Goal: Task Accomplishment & Management: Use online tool/utility

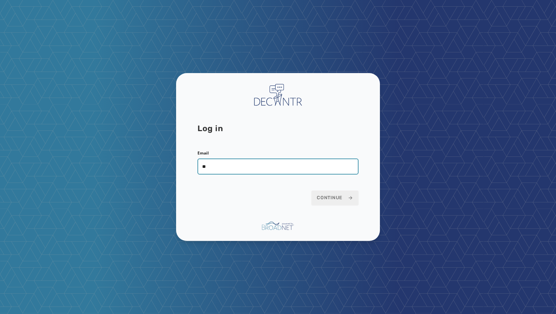
type input "*"
type input "**********"
click at [311, 191] on button "Continue" at bounding box center [334, 198] width 47 height 15
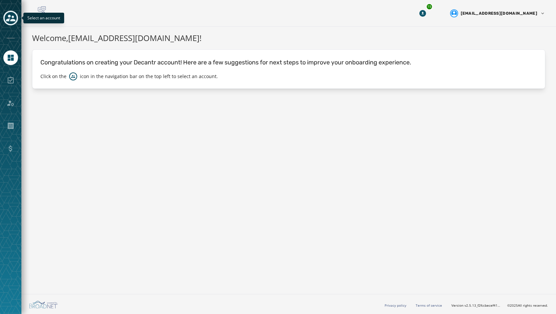
click at [13, 20] on icon "Toggle account select drawer" at bounding box center [10, 18] width 9 height 7
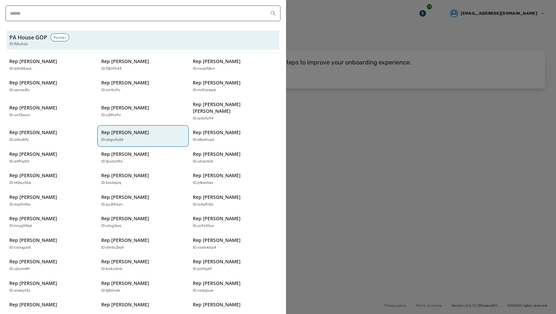
click at [121, 137] on p "ID: degs4y2d" at bounding box center [112, 140] width 22 height 6
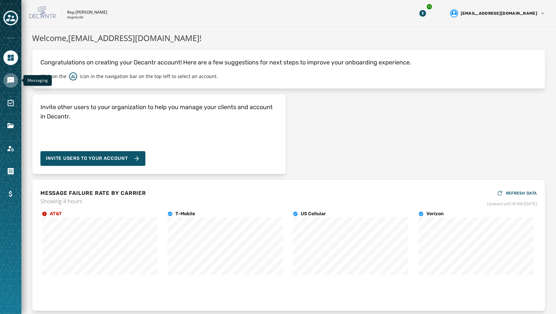
click at [6, 83] on link "Navigate to Messaging" at bounding box center [10, 80] width 15 height 15
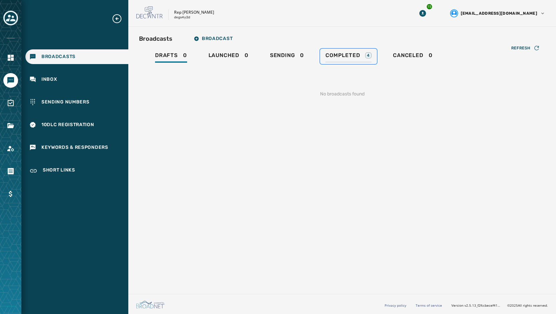
click at [325, 60] on div "Completed 4" at bounding box center [348, 57] width 46 height 11
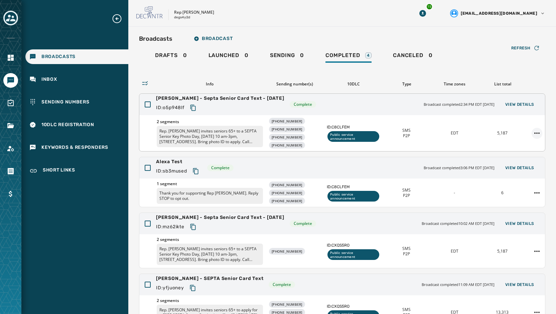
click at [532, 134] on html "Broadcasts Inbox Sending Numbers 10DLC Registration Keywords & Responders Short…" at bounding box center [278, 157] width 556 height 314
drag, startPoint x: 315, startPoint y: 117, endPoint x: 319, endPoint y: 117, distance: 4.0
click at [315, 117] on html "Broadcasts Inbox Sending Numbers 10DLC Registration Keywords & Responders Short…" at bounding box center [278, 157] width 556 height 314
click at [524, 103] on span "View Details" at bounding box center [519, 104] width 29 height 5
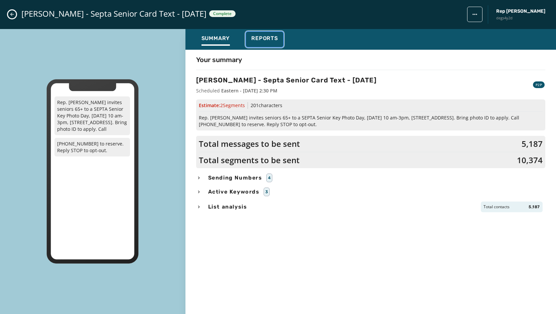
click at [253, 42] on div "Reports" at bounding box center [264, 40] width 27 height 11
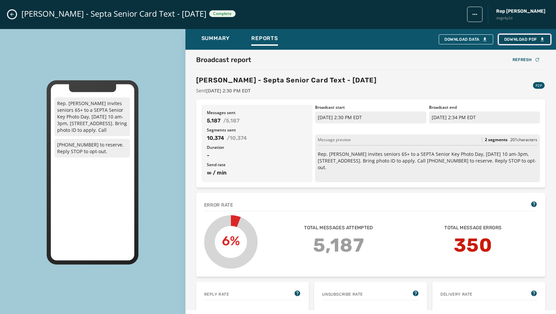
click at [524, 41] on span "Download PDF" at bounding box center [524, 39] width 41 height 5
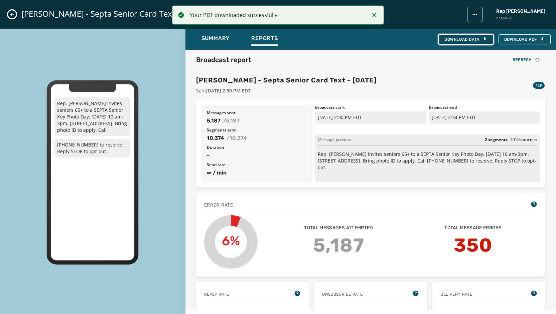
click at [479, 40] on div "Download Data" at bounding box center [465, 39] width 43 height 5
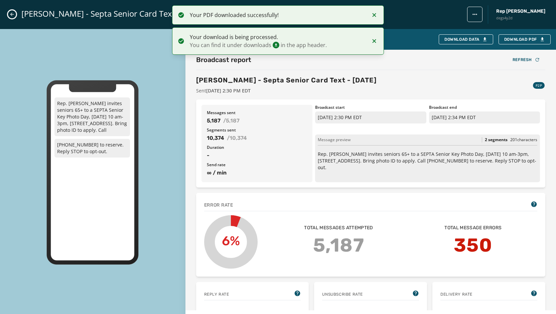
click at [8, 18] on div "[PERSON_NAME] - Septa Senior Card Text - [DATE] Complete Rep [PERSON_NAME] degs…" at bounding box center [278, 14] width 556 height 29
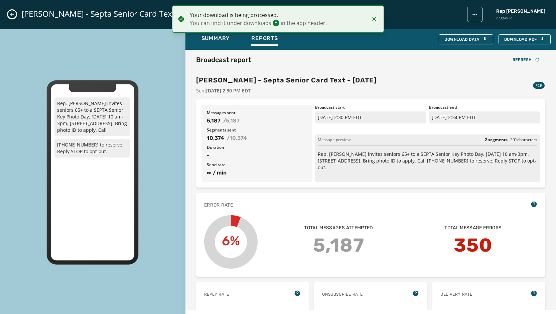
click at [12, 15] on icon "Close admin drawer" at bounding box center [11, 14] width 5 height 5
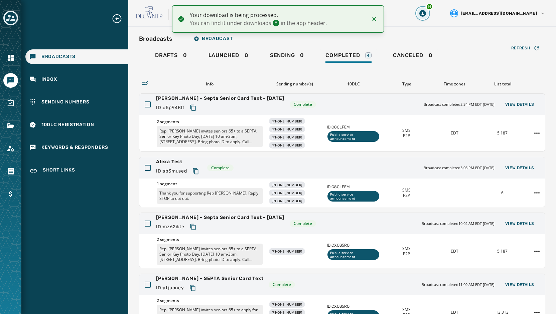
click at [426, 15] on icon "Download Menu" at bounding box center [422, 13] width 7 height 7
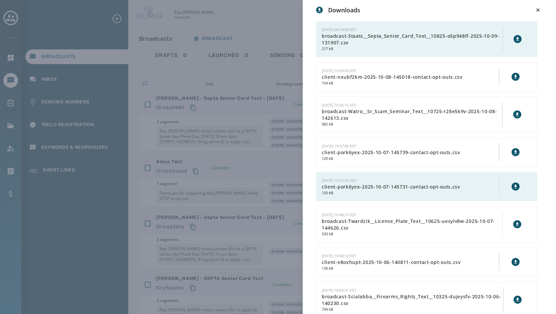
click at [516, 38] on icon at bounding box center [517, 39] width 3 height 4
click at [138, 38] on div "Downloads [DATE] 09:19:09 EDT broadcast-Staats__Septa_Senior_Card_Text__10825-o…" at bounding box center [278, 157] width 556 height 314
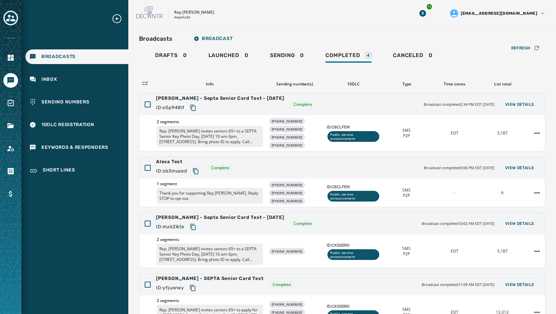
click at [119, 21] on icon "Expand sub nav menu" at bounding box center [117, 18] width 11 height 11
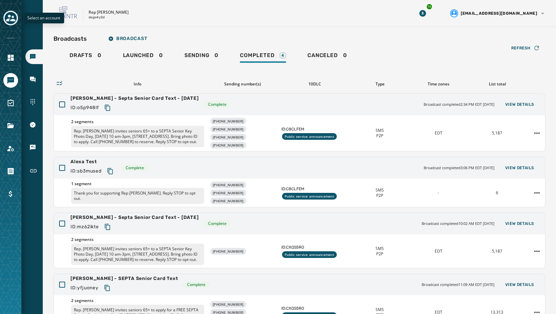
click at [14, 18] on icon "Toggle account select drawer" at bounding box center [10, 17] width 9 height 9
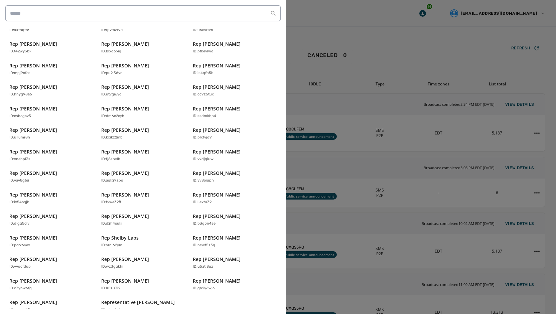
scroll to position [132, 0]
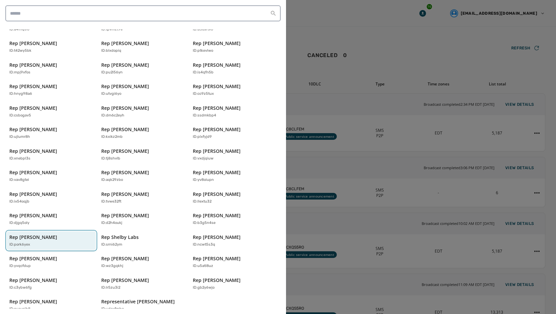
click at [49, 241] on button "Rep [PERSON_NAME] ID: pork6yex" at bounding box center [51, 241] width 89 height 19
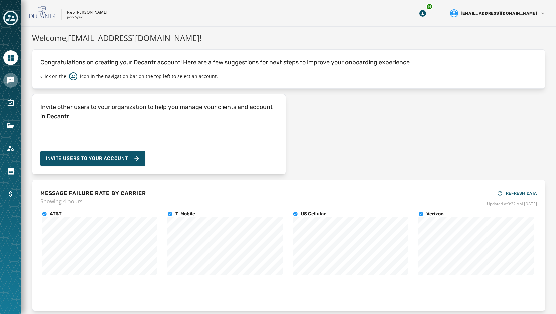
click at [12, 77] on icon "Navigate to Messaging" at bounding box center [11, 80] width 8 height 8
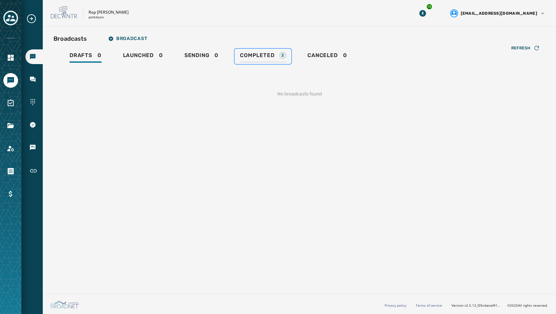
click at [247, 60] on div "Completed 3" at bounding box center [263, 57] width 46 height 11
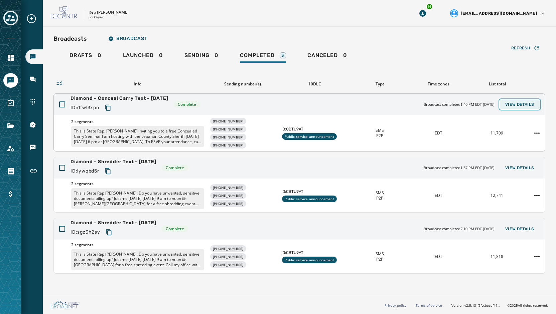
click at [524, 107] on span "View Details" at bounding box center [519, 104] width 29 height 5
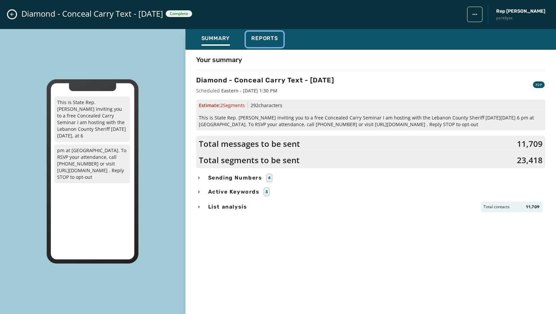
click at [259, 38] on span "Reports" at bounding box center [264, 38] width 27 height 7
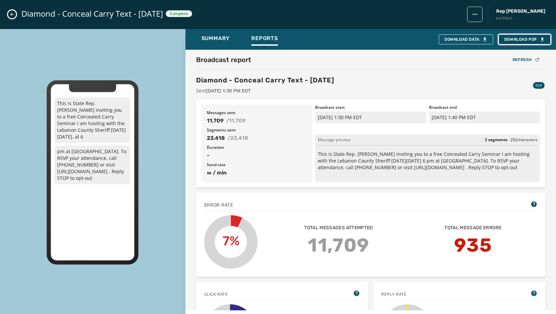
click at [527, 38] on span "Download PDF" at bounding box center [524, 39] width 41 height 5
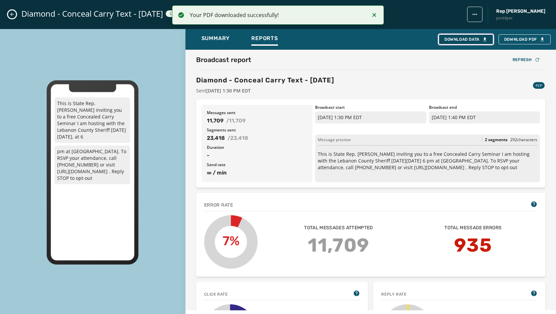
click at [469, 44] on button "Download Data" at bounding box center [466, 39] width 54 height 10
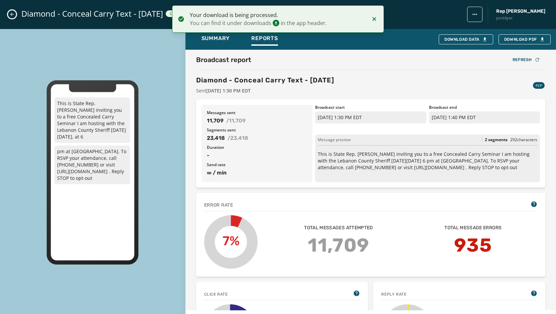
click at [9, 15] on button "Close admin drawer" at bounding box center [12, 14] width 8 height 8
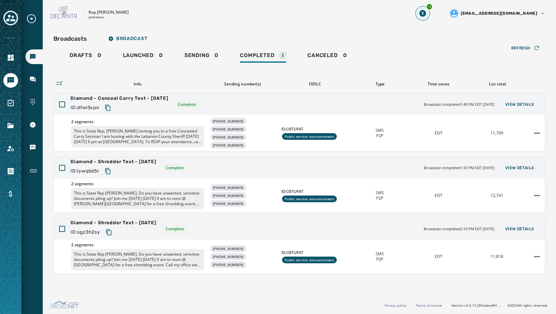
click at [426, 11] on icon "Download Menu" at bounding box center [422, 13] width 7 height 7
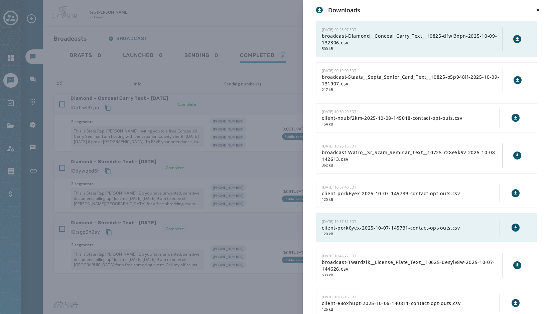
click at [513, 37] on button at bounding box center [517, 39] width 8 height 8
click at [229, 8] on div "Downloads [DATE] 09:23:07 EDT broadcast-Diamond__Conceal_Carry_Text__10825-dfwl…" at bounding box center [278, 157] width 556 height 314
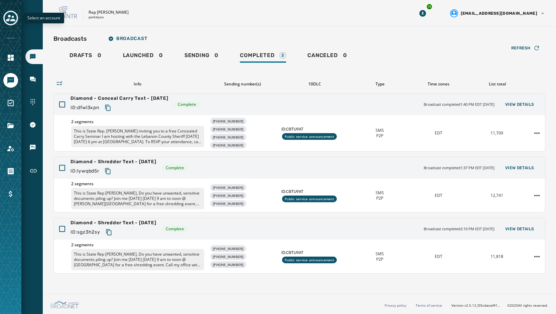
click at [15, 20] on div "Toggle account select drawer" at bounding box center [11, 18] width 12 height 12
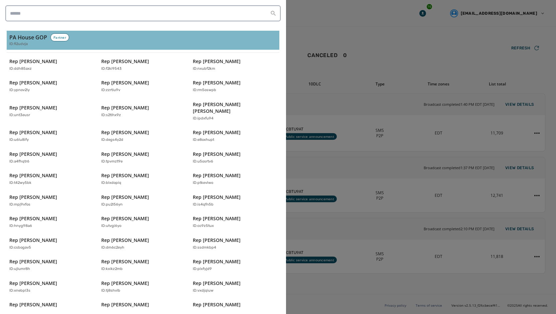
click at [37, 42] on div "ID: fi2udvja" at bounding box center [142, 44] width 267 height 6
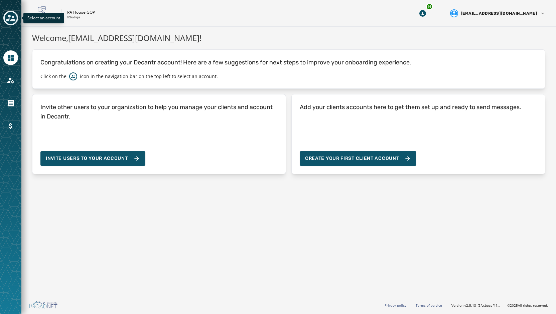
click at [11, 16] on icon "Toggle account select drawer" at bounding box center [10, 17] width 9 height 9
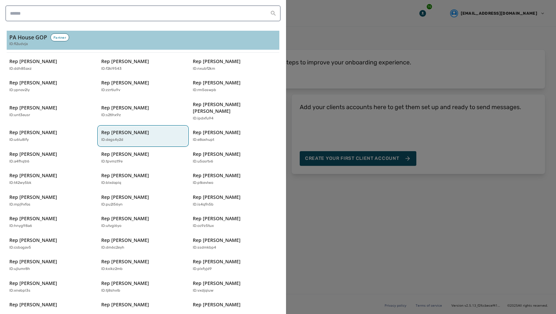
click at [128, 137] on div "ID: degs4y2d" at bounding box center [139, 140] width 77 height 6
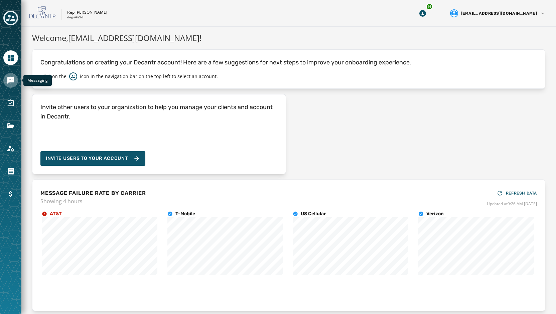
click at [13, 81] on icon "Navigate to Messaging" at bounding box center [10, 80] width 7 height 7
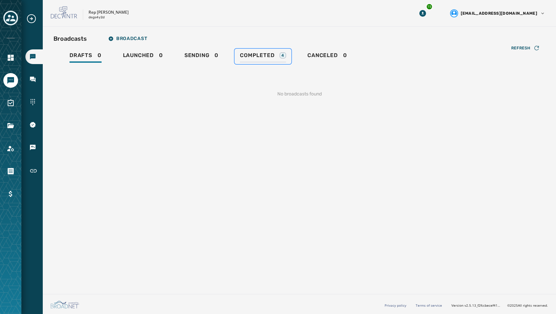
click at [240, 56] on span "Completed" at bounding box center [257, 55] width 34 height 7
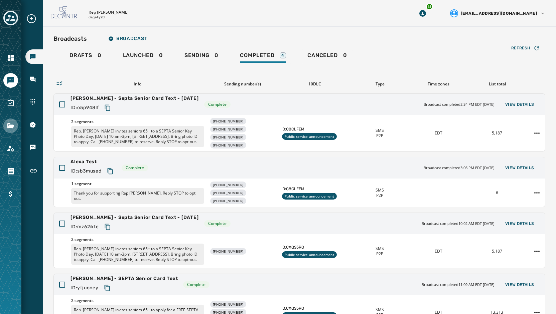
click at [14, 127] on icon "Navigate to Files" at bounding box center [11, 126] width 8 height 8
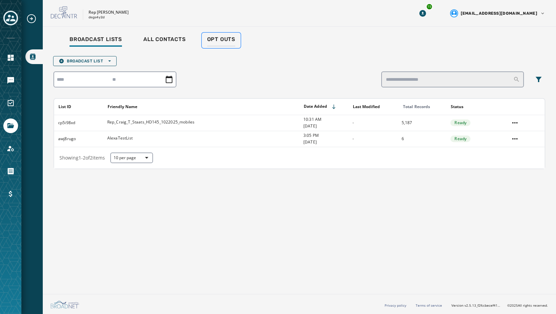
click at [207, 45] on div "Opt Outs" at bounding box center [221, 41] width 28 height 11
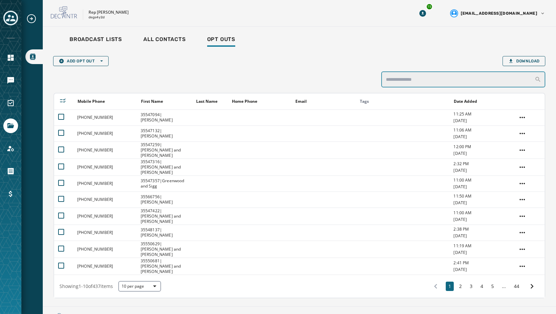
click at [411, 78] on input "search" at bounding box center [463, 79] width 164 height 16
click at [430, 76] on input "search" at bounding box center [463, 79] width 164 height 16
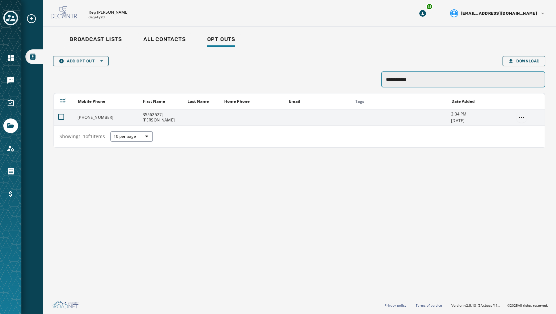
type input "**********"
click at [520, 120] on html "**********" at bounding box center [278, 157] width 556 height 314
click at [523, 154] on div "Opt In" at bounding box center [520, 152] width 23 height 11
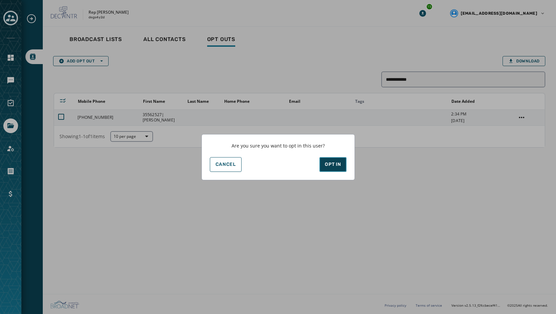
click at [333, 166] on div "Opt In" at bounding box center [333, 164] width 16 height 7
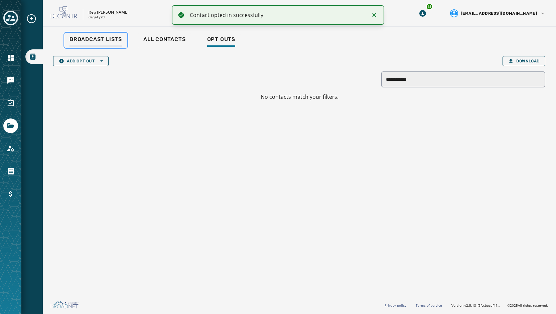
click at [91, 41] on span "Broadcast Lists" at bounding box center [95, 39] width 52 height 7
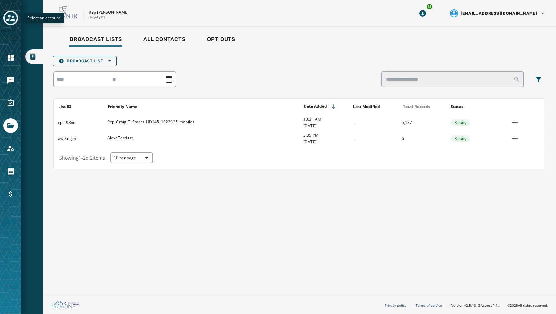
click at [11, 19] on icon "Toggle account select drawer" at bounding box center [10, 17] width 9 height 9
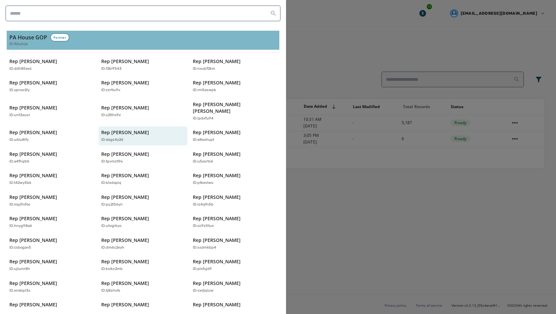
click at [20, 40] on h3 "PA House GOP" at bounding box center [28, 37] width 38 height 8
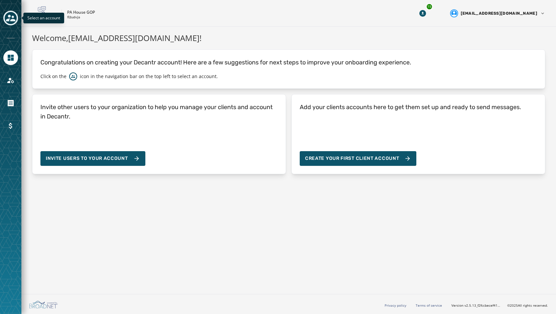
click at [8, 20] on icon "Toggle account select drawer" at bounding box center [10, 18] width 9 height 7
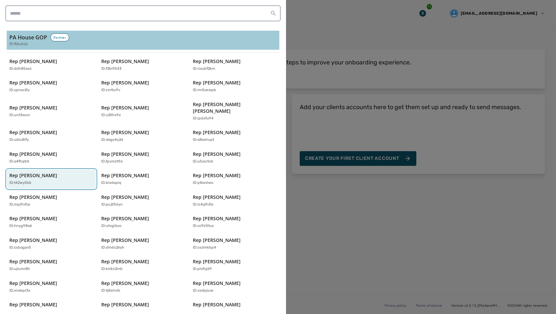
click at [39, 180] on div "ID: t42wy5bk" at bounding box center [47, 183] width 77 height 6
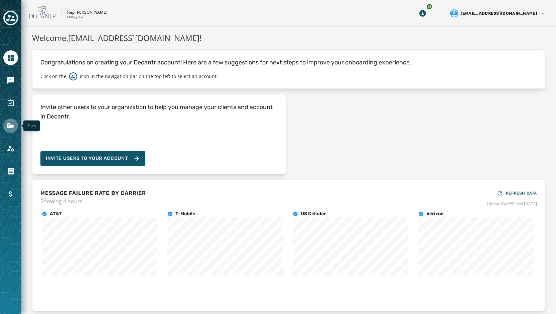
click at [13, 130] on link "Navigate to Files" at bounding box center [10, 126] width 15 height 15
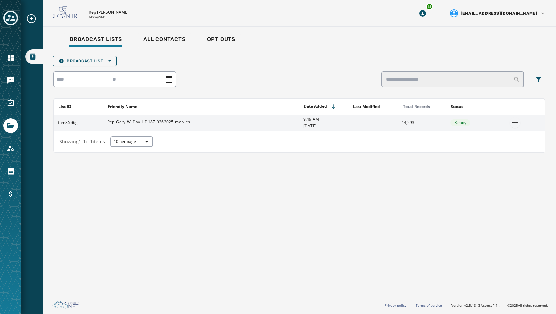
click at [512, 123] on html "Broadcast Lists Skip To Main Content Rep [PERSON_NAME] t42wy5bk 15 [EMAIL_ADDRE…" at bounding box center [278, 157] width 556 height 314
click at [512, 146] on div "Delete list" at bounding box center [515, 146] width 30 height 11
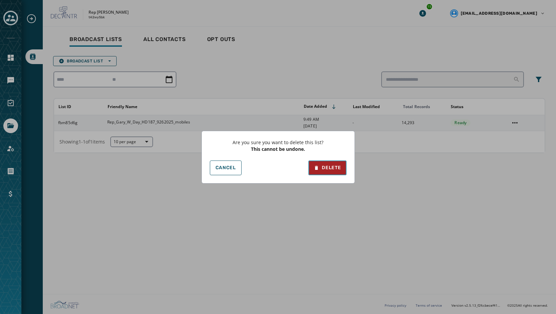
click at [324, 166] on div "Delete" at bounding box center [327, 168] width 27 height 7
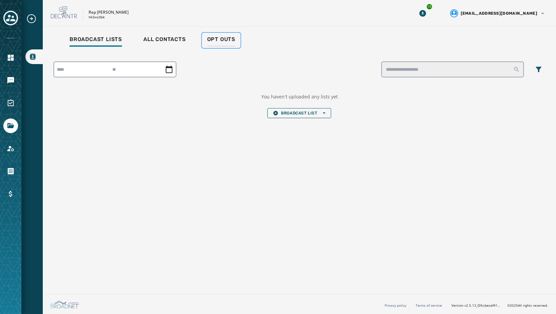
click at [211, 39] on span "Opt Outs" at bounding box center [221, 39] width 28 height 7
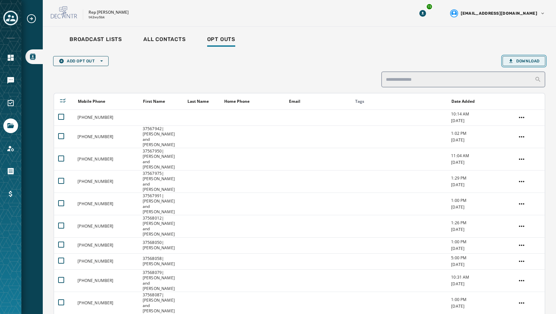
click at [530, 61] on span "Download" at bounding box center [523, 60] width 31 height 5
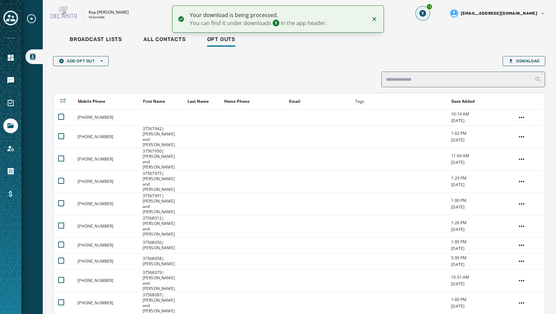
click at [426, 12] on icon "Download Menu" at bounding box center [422, 13] width 7 height 7
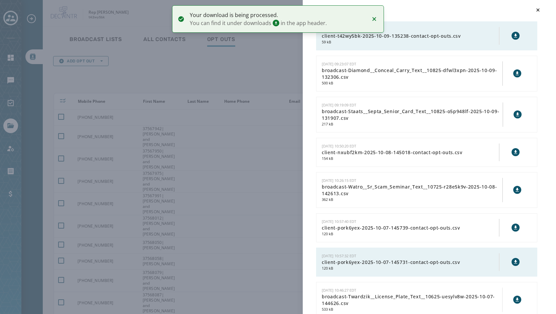
click at [513, 36] on icon at bounding box center [515, 35] width 5 height 5
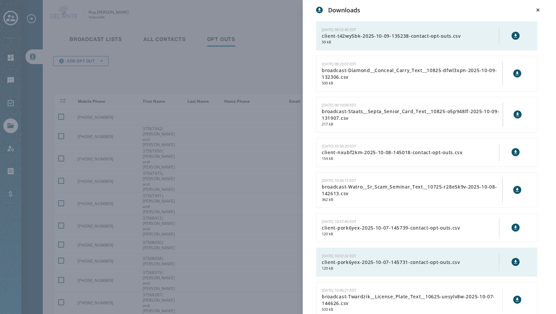
click at [188, 43] on div "Downloads [DATE] 09:52:40 EDT client-t42wy5bk-2025-10-09-135238-contact-opt-out…" at bounding box center [278, 157] width 556 height 314
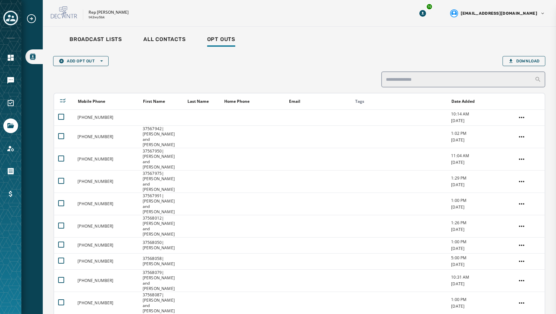
click at [91, 38] on div "Downloads [DATE] 09:52:40 EDT client-t42wy5bk-2025-10-09-135238-contact-opt-out…" at bounding box center [278, 157] width 556 height 314
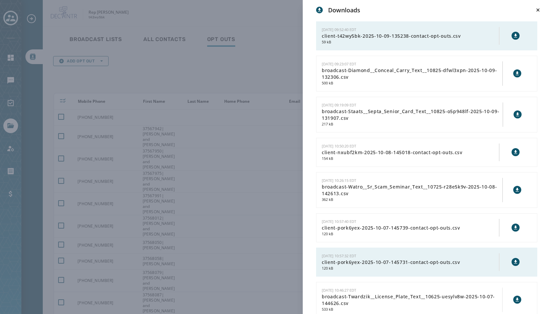
click at [89, 39] on div "Downloads [DATE] 09:52:40 EDT client-t42wy5bk-2025-10-09-135238-contact-opt-out…" at bounding box center [278, 157] width 556 height 314
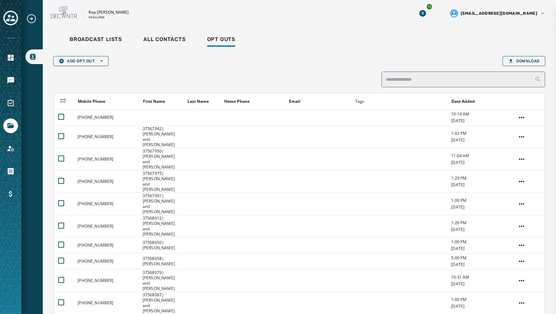
click at [190, 84] on div "Downloads [DATE] 09:52:40 EDT client-t42wy5bk-2025-10-09-135238-contact-opt-out…" at bounding box center [278, 157] width 556 height 314
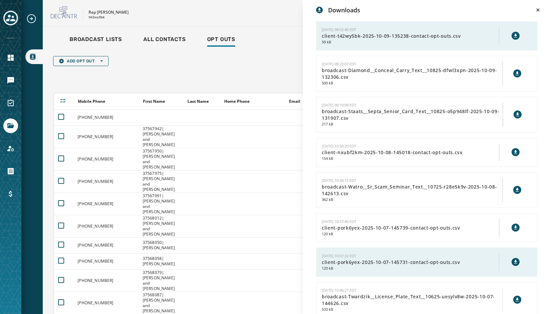
click at [127, 49] on div "Downloads [DATE] 09:52:40 EDT client-t42wy5bk-2025-10-09-135238-contact-opt-out…" at bounding box center [278, 157] width 556 height 314
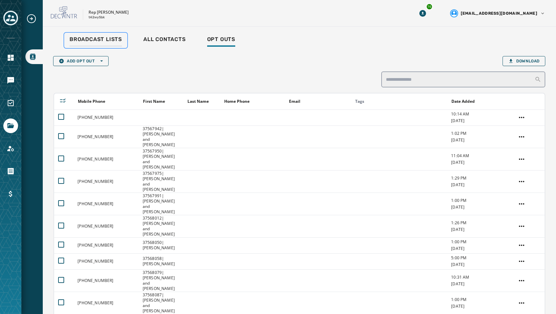
click at [81, 40] on span "Broadcast Lists" at bounding box center [95, 39] width 52 height 7
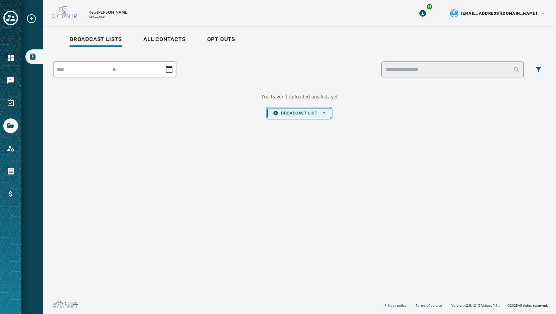
click at [317, 113] on span "Broadcast List Open options" at bounding box center [299, 113] width 52 height 5
click at [305, 120] on button "Upload List" at bounding box center [299, 123] width 63 height 9
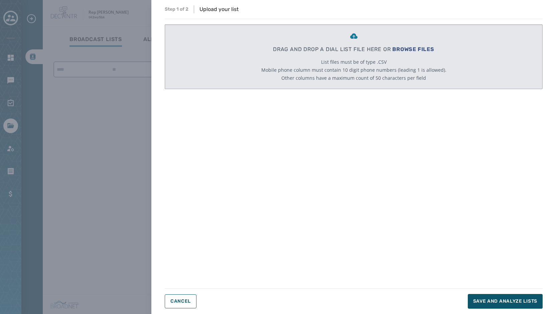
click at [409, 49] on span "BROWSE FILES" at bounding box center [413, 49] width 42 height 6
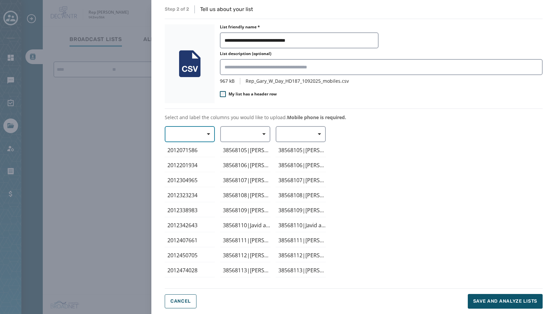
click at [200, 135] on span "button" at bounding box center [206, 134] width 16 height 13
click at [198, 149] on span "Mobile Phone" at bounding box center [188, 149] width 31 height 7
click at [265, 136] on span "button" at bounding box center [262, 134] width 16 height 13
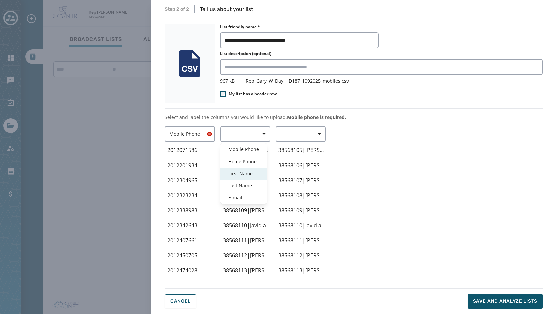
click at [260, 172] on div "First Name" at bounding box center [243, 174] width 47 height 12
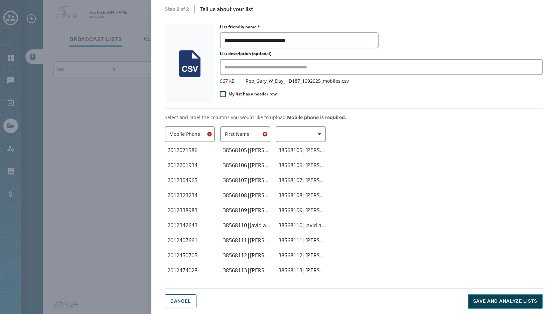
click at [501, 307] on button "Save and analyze lists" at bounding box center [505, 301] width 75 height 15
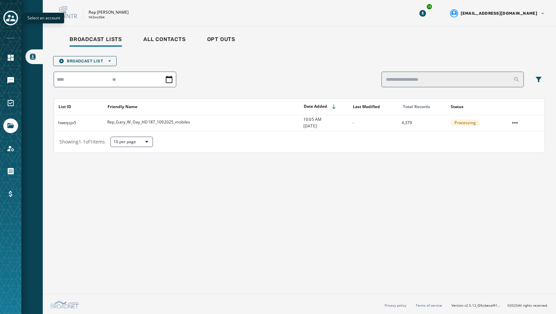
click at [10, 20] on icon "Toggle account select drawer" at bounding box center [10, 17] width 9 height 9
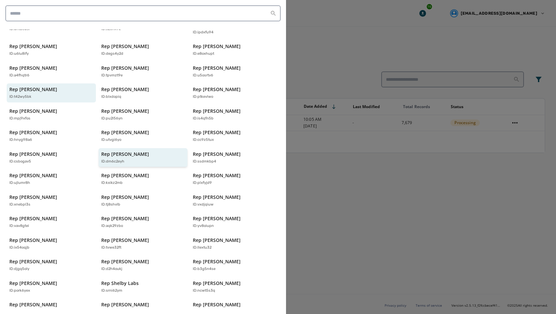
scroll to position [100, 0]
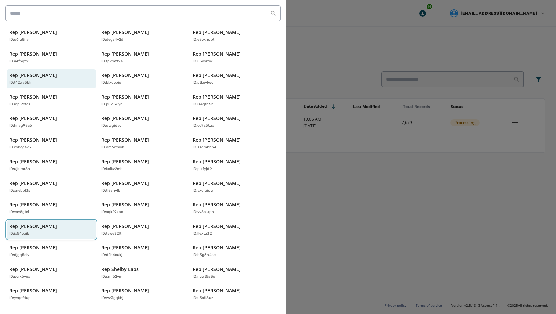
click at [63, 223] on div "Rep [PERSON_NAME] ID: ix54oqjb" at bounding box center [47, 230] width 77 height 14
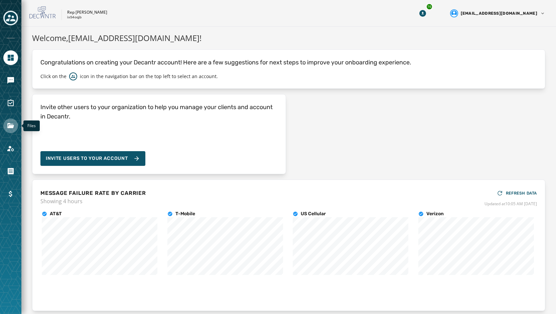
click at [10, 126] on icon "Navigate to Files" at bounding box center [10, 125] width 7 height 5
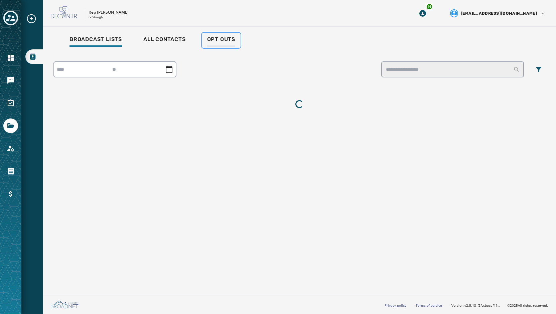
click at [213, 42] on span "Opt Outs" at bounding box center [221, 39] width 28 height 7
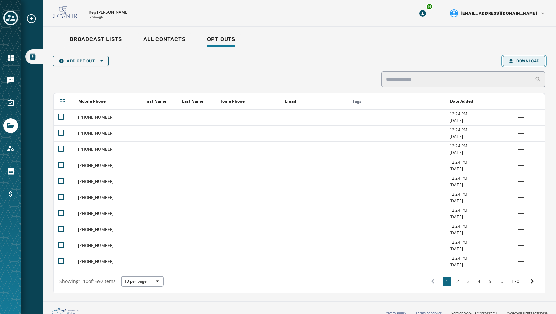
click at [516, 64] on button "Download" at bounding box center [523, 61] width 43 height 10
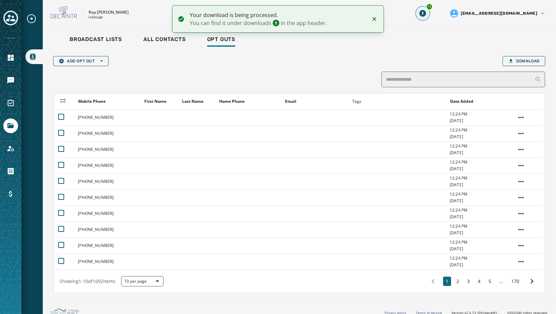
click at [426, 16] on icon "Download Menu" at bounding box center [422, 13] width 7 height 7
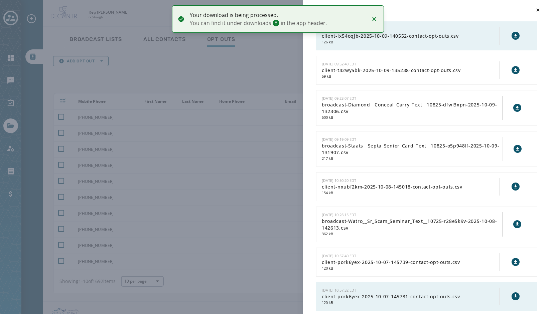
click at [513, 38] on icon at bounding box center [515, 35] width 5 height 5
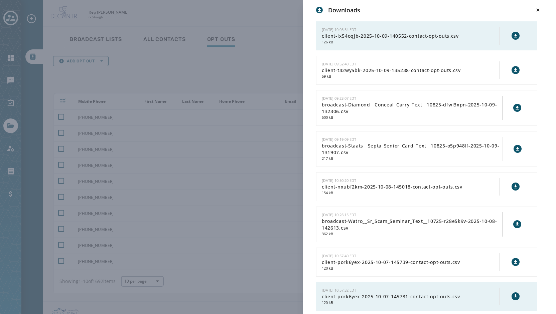
click at [77, 44] on div "Downloads [DATE] 10:05:54 EDT client-ix54oqjb-2025-10-09-140552-contact-opt-out…" at bounding box center [278, 157] width 556 height 314
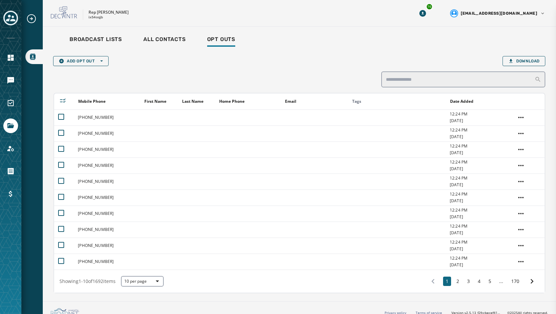
click at [80, 40] on div "Downloads [DATE] 10:05:54 EDT client-ix54oqjb-2025-10-09-140552-contact-opt-out…" at bounding box center [278, 157] width 556 height 314
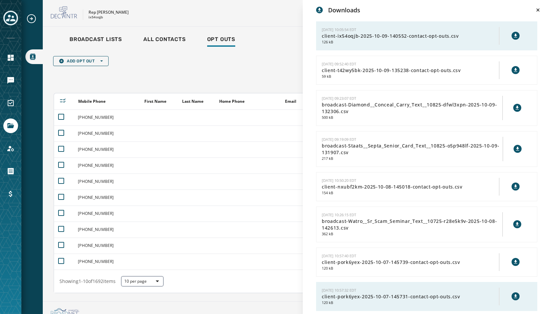
click at [80, 38] on div "Downloads [DATE] 10:05:54 EDT client-ix54oqjb-2025-10-09-140552-contact-opt-out…" at bounding box center [278, 157] width 556 height 314
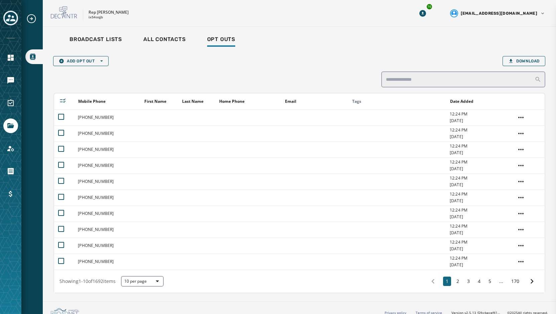
click at [183, 56] on div "Add Opt Out Open options Download Mobile Phone First Name Last Name Home Phone …" at bounding box center [299, 173] width 492 height 240
click at [95, 38] on span "Broadcast Lists" at bounding box center [95, 39] width 52 height 7
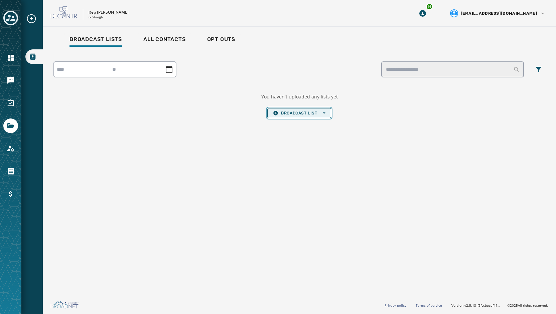
click at [290, 115] on span "Broadcast List Open options" at bounding box center [299, 113] width 52 height 5
click at [296, 126] on button "Upload List" at bounding box center [299, 123] width 63 height 9
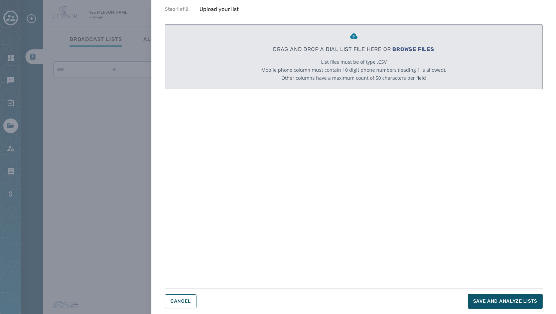
click at [426, 47] on span "BROWSE FILES" at bounding box center [413, 49] width 42 height 6
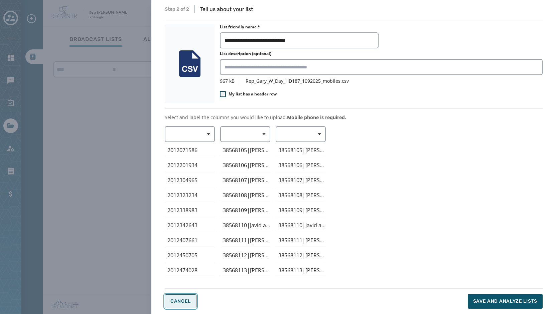
click at [192, 306] on button "Cancel" at bounding box center [181, 302] width 32 height 14
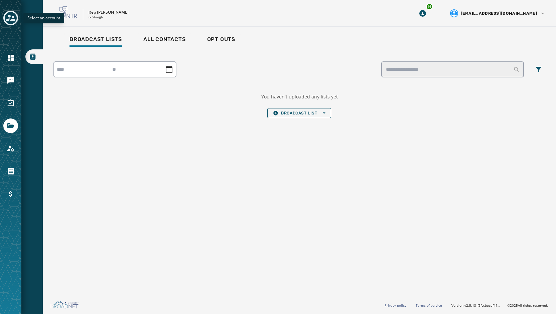
click at [6, 17] on icon "Toggle account select drawer" at bounding box center [10, 17] width 9 height 9
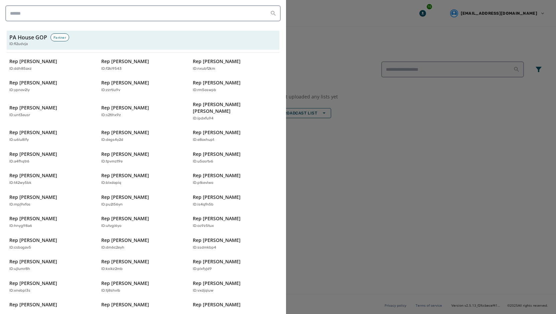
click at [332, 161] on div at bounding box center [278, 157] width 556 height 314
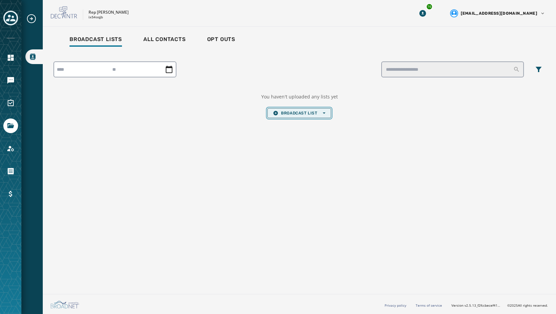
click at [293, 116] on span "Broadcast List Open options" at bounding box center [299, 113] width 52 height 5
click at [294, 126] on button "Upload List" at bounding box center [299, 123] width 63 height 9
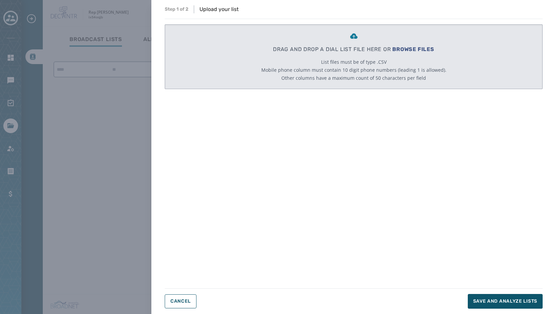
click at [419, 48] on span "BROWSE FILES" at bounding box center [413, 49] width 42 height 6
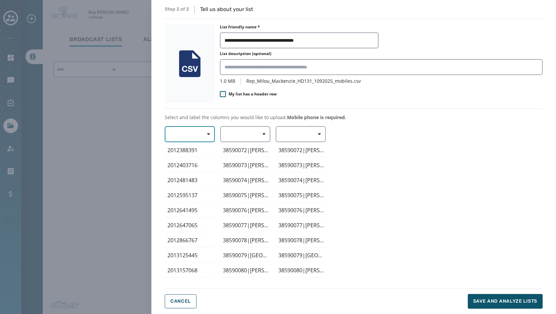
click at [209, 131] on span "button" at bounding box center [206, 134] width 16 height 13
click at [195, 153] on div "Mobile Phone" at bounding box center [188, 150] width 47 height 12
click at [260, 135] on span "button" at bounding box center [262, 134] width 16 height 13
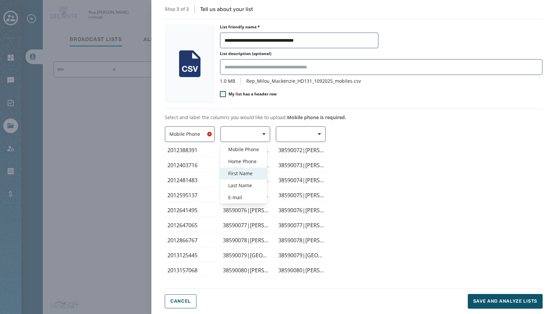
click at [242, 174] on span "First Name" at bounding box center [243, 173] width 31 height 7
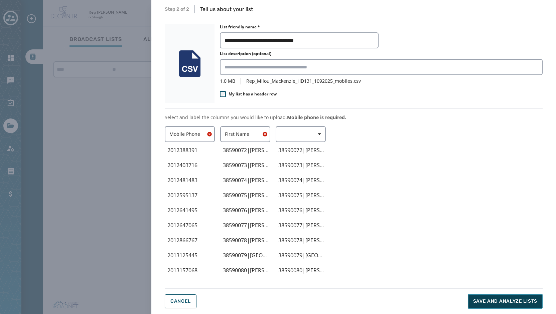
click at [494, 305] on span "Save and analyze lists" at bounding box center [505, 301] width 64 height 7
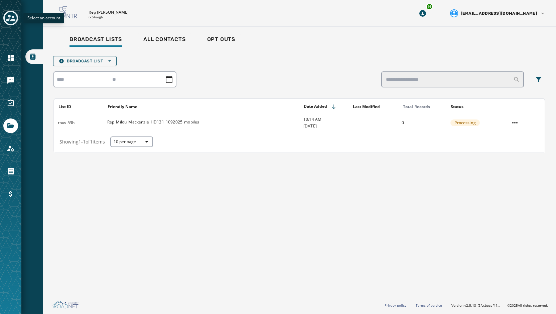
click at [9, 20] on icon "Toggle account select drawer" at bounding box center [10, 18] width 9 height 7
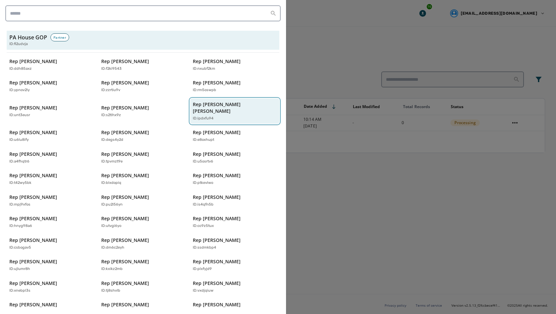
click at [199, 105] on p "Rep [PERSON_NAME] [PERSON_NAME]" at bounding box center [231, 107] width 77 height 13
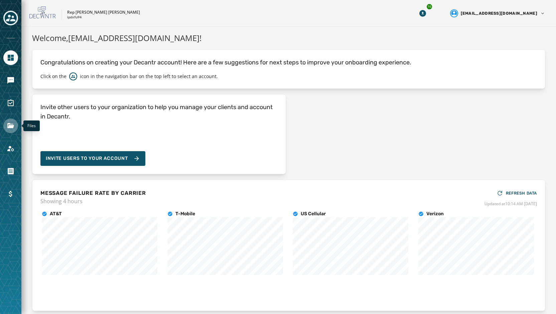
click at [12, 132] on link "Navigate to Files" at bounding box center [10, 126] width 15 height 15
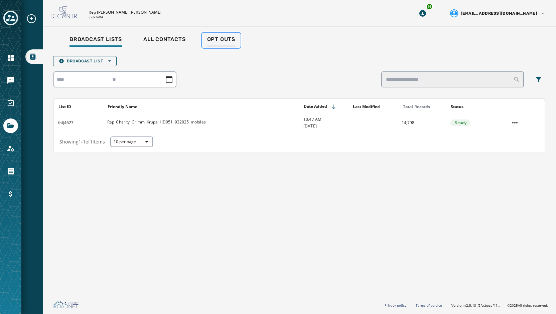
click at [215, 43] on div "Opt Outs" at bounding box center [221, 41] width 28 height 11
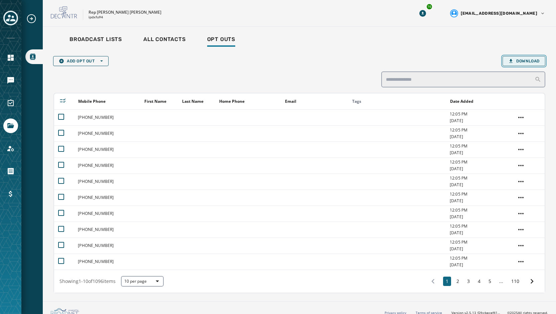
click at [516, 60] on span "Download" at bounding box center [523, 60] width 31 height 5
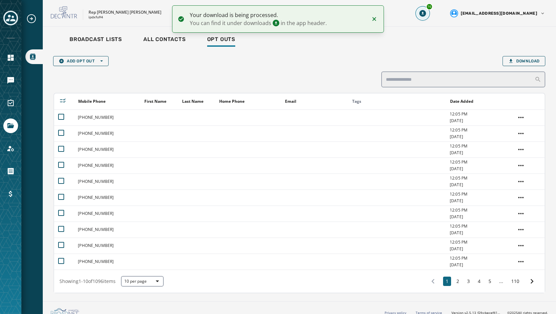
click at [429, 17] on button "16" at bounding box center [423, 13] width 12 height 12
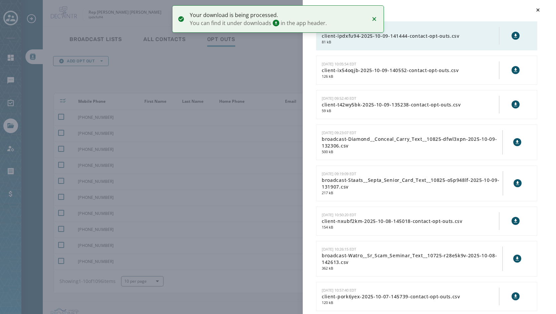
click at [514, 35] on button at bounding box center [515, 36] width 8 height 8
click at [301, 232] on div "Downloads [DATE] 10:14:46 EDT client-ipdxfu94-2025-10-09-141444-contact-opt-out…" at bounding box center [278, 157] width 556 height 314
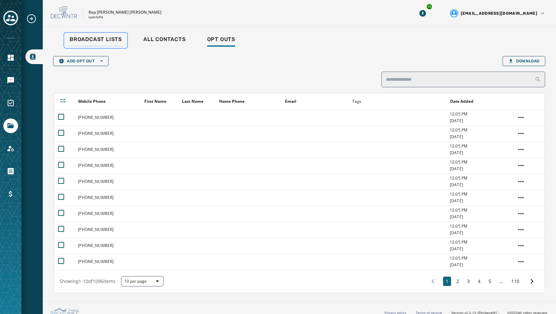
click at [90, 37] on span "Broadcast Lists" at bounding box center [95, 39] width 52 height 7
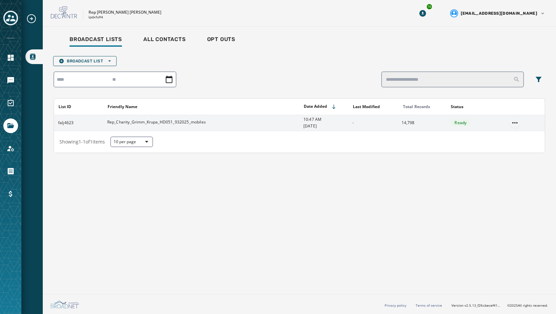
click at [515, 124] on html "Broadcast Lists Skip To Main Content Rep [PERSON_NAME] [PERSON_NAME] ipdxfu94 1…" at bounding box center [278, 157] width 556 height 314
click at [514, 147] on div "Delete list" at bounding box center [515, 146] width 30 height 11
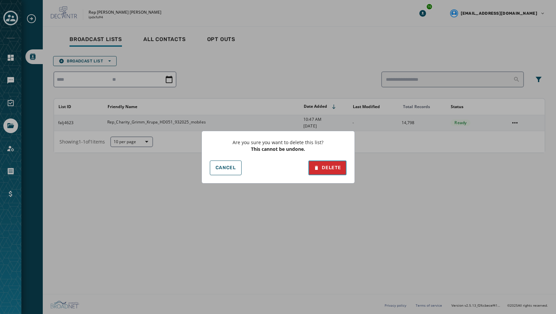
click at [325, 164] on button "Delete" at bounding box center [327, 168] width 38 height 15
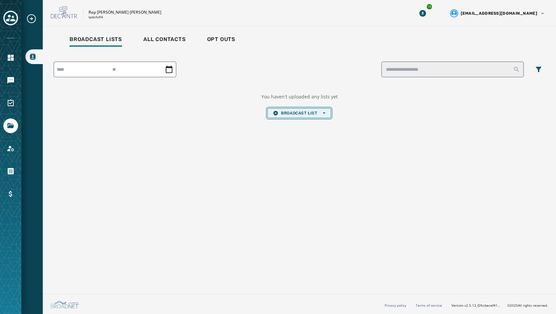
click at [288, 113] on span "Broadcast List Open options" at bounding box center [299, 113] width 52 height 5
click at [289, 125] on span "Upload List" at bounding box center [299, 123] width 52 height 5
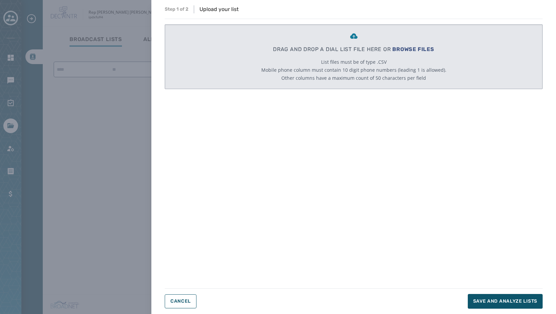
click at [417, 50] on span "BROWSE FILES" at bounding box center [413, 49] width 42 height 6
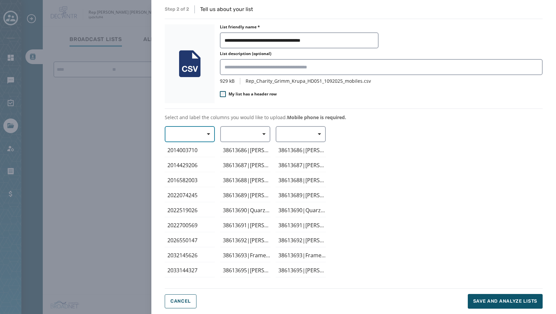
click at [207, 135] on icon "button" at bounding box center [208, 134] width 3 height 3
click at [197, 150] on span "Mobile Phone" at bounding box center [188, 149] width 31 height 7
click at [262, 138] on span "button" at bounding box center [262, 134] width 16 height 13
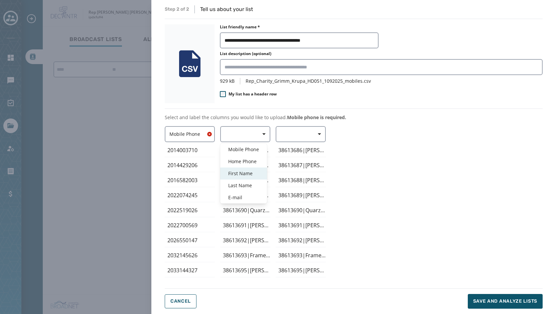
click at [246, 171] on span "First Name" at bounding box center [243, 173] width 31 height 7
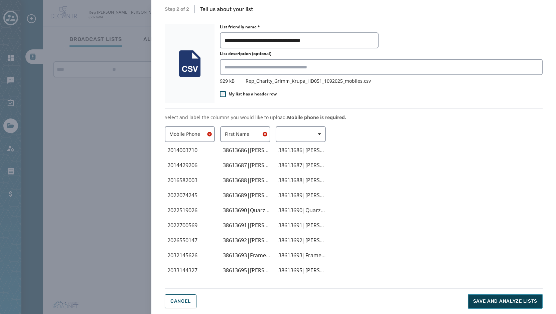
click at [508, 304] on span "Save and analyze lists" at bounding box center [505, 301] width 64 height 7
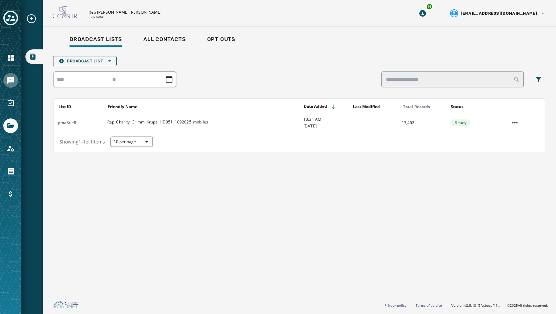
click at [12, 81] on icon "Navigate to Messaging" at bounding box center [10, 80] width 7 height 7
